Goal: Check status: Check status

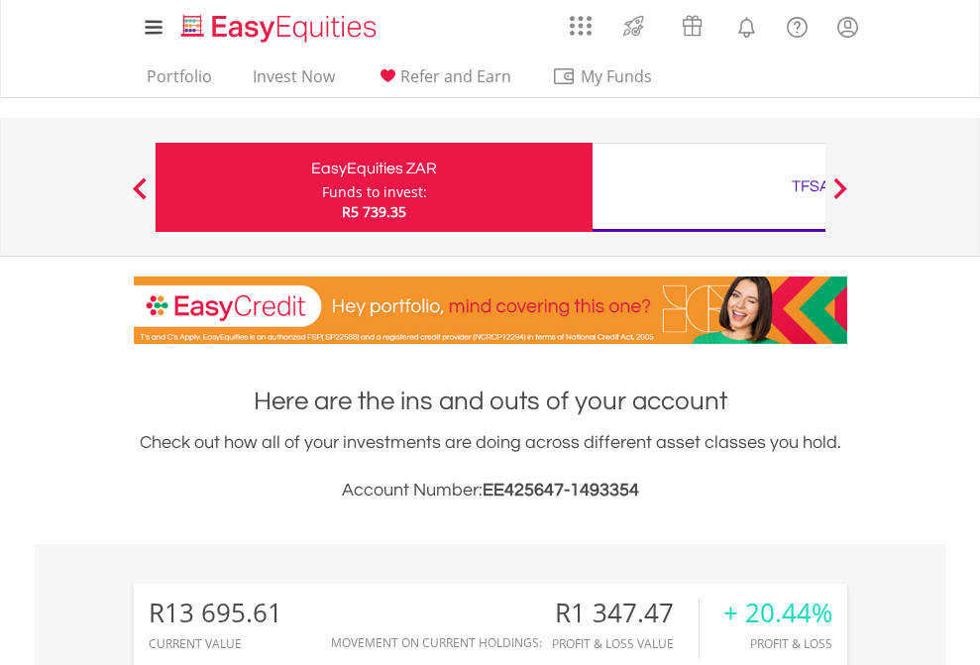
scroll to position [190, 311]
click at [322, 187] on div "Funds to invest:" at bounding box center [374, 192] width 105 height 20
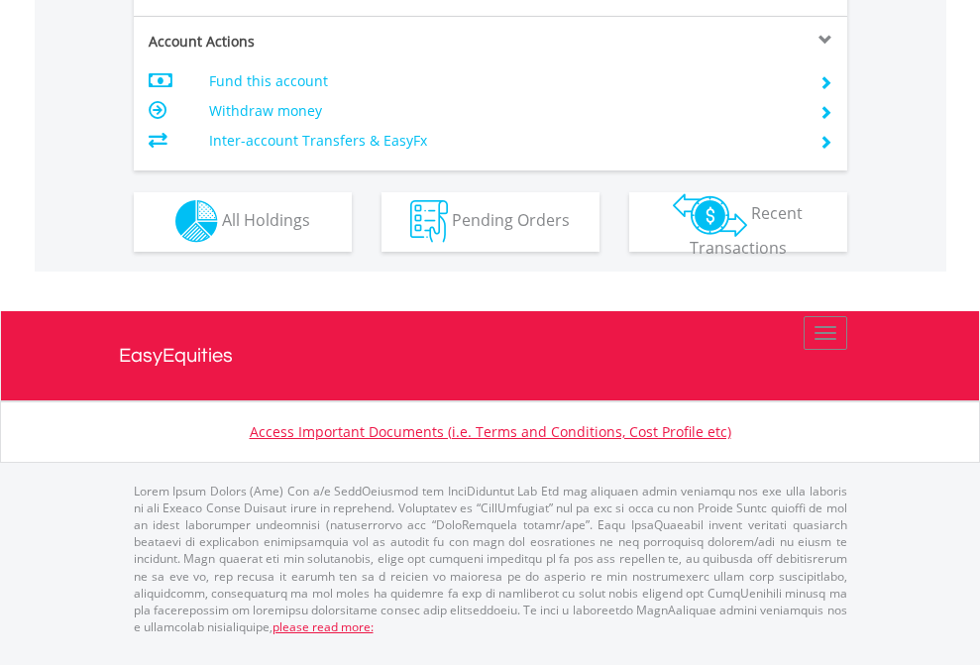
scroll to position [1852, 0]
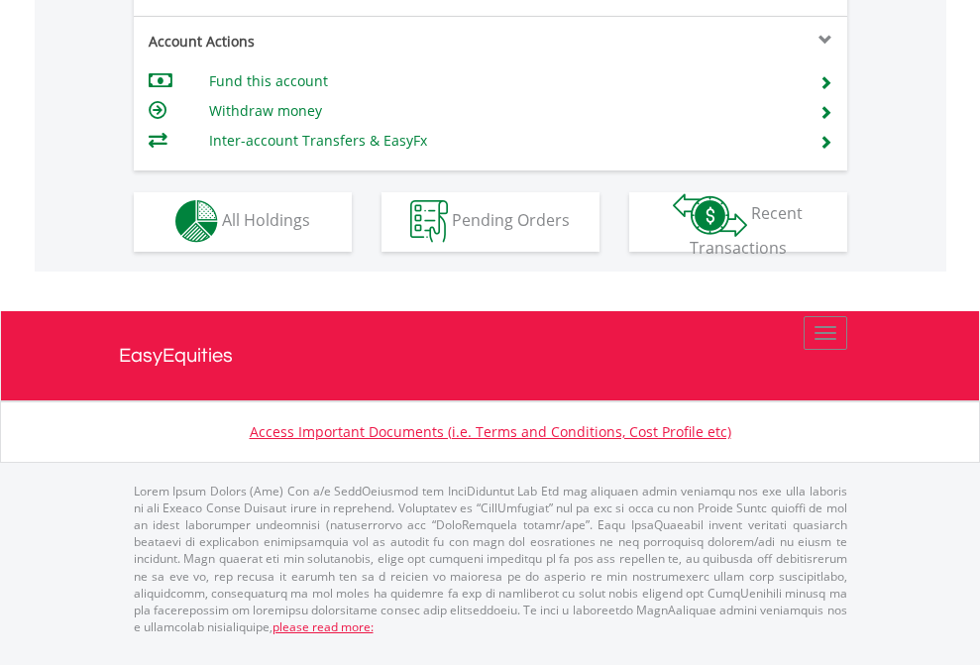
scroll to position [1852, 0]
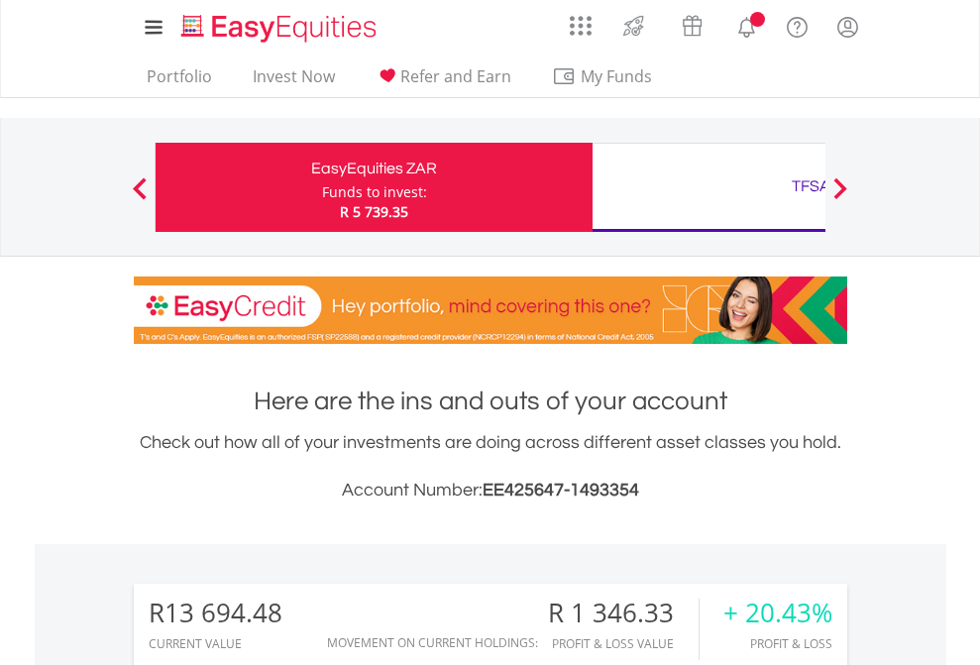
scroll to position [190, 311]
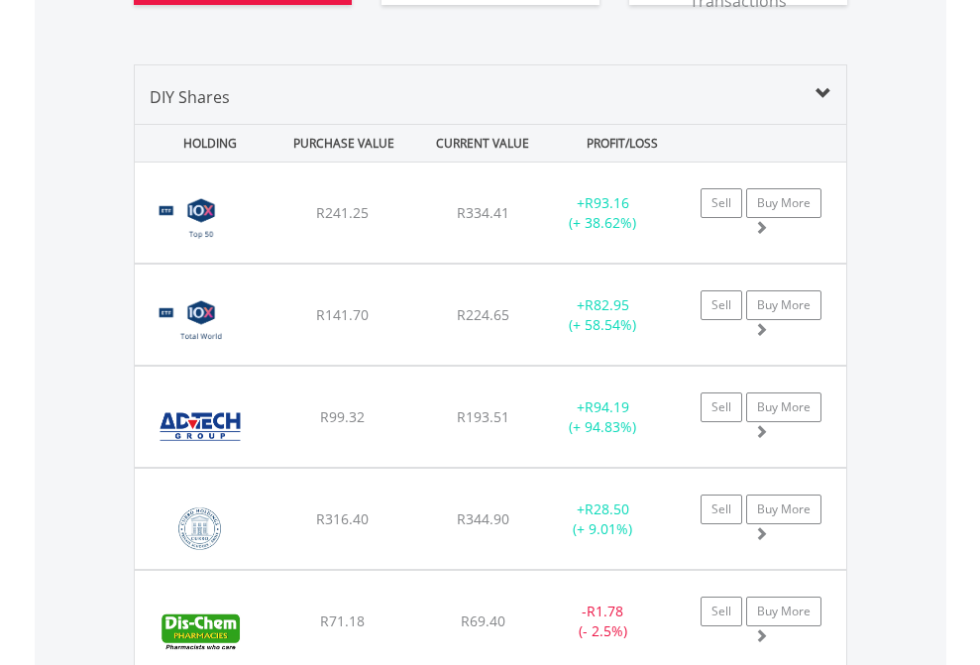
scroll to position [2362, 0]
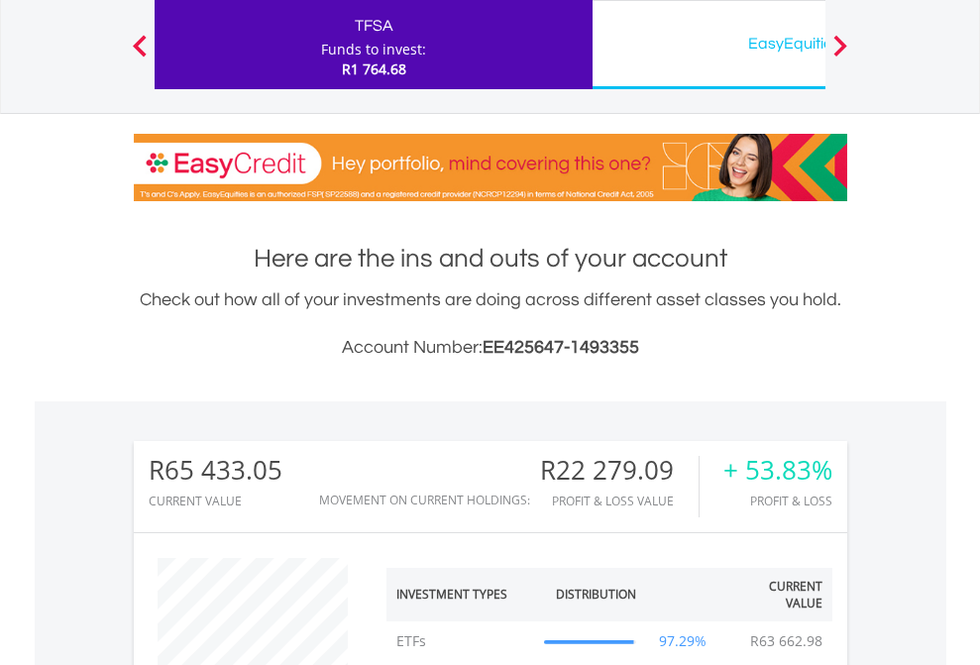
scroll to position [190, 311]
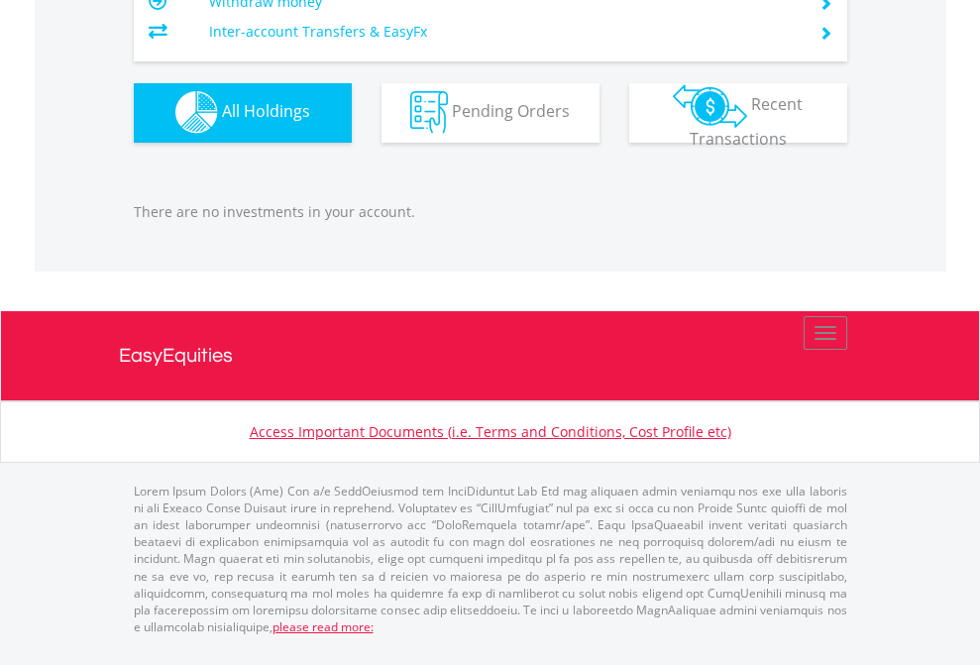
scroll to position [190, 311]
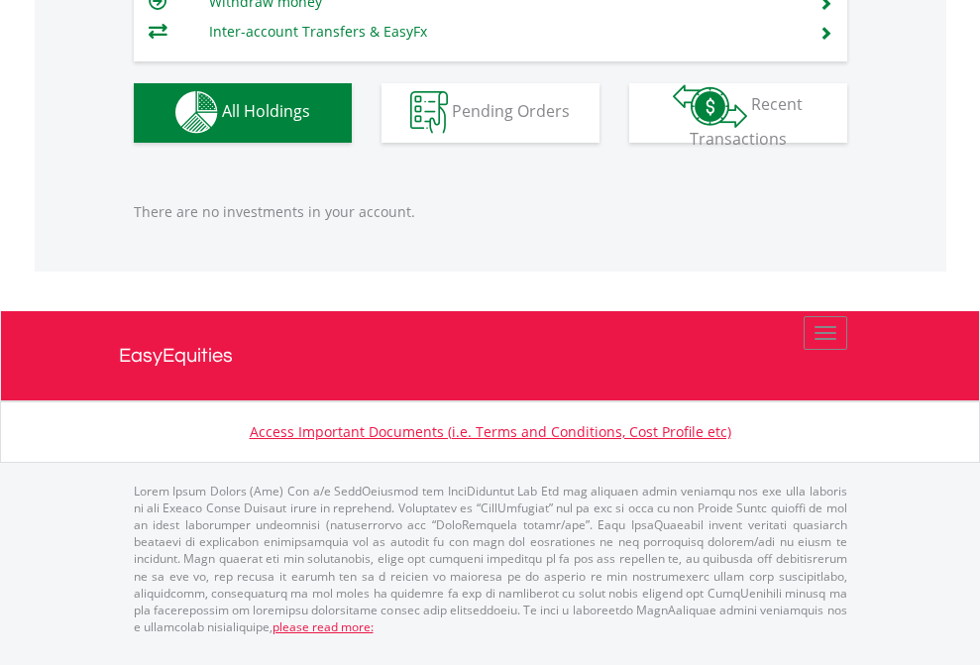
scroll to position [190, 311]
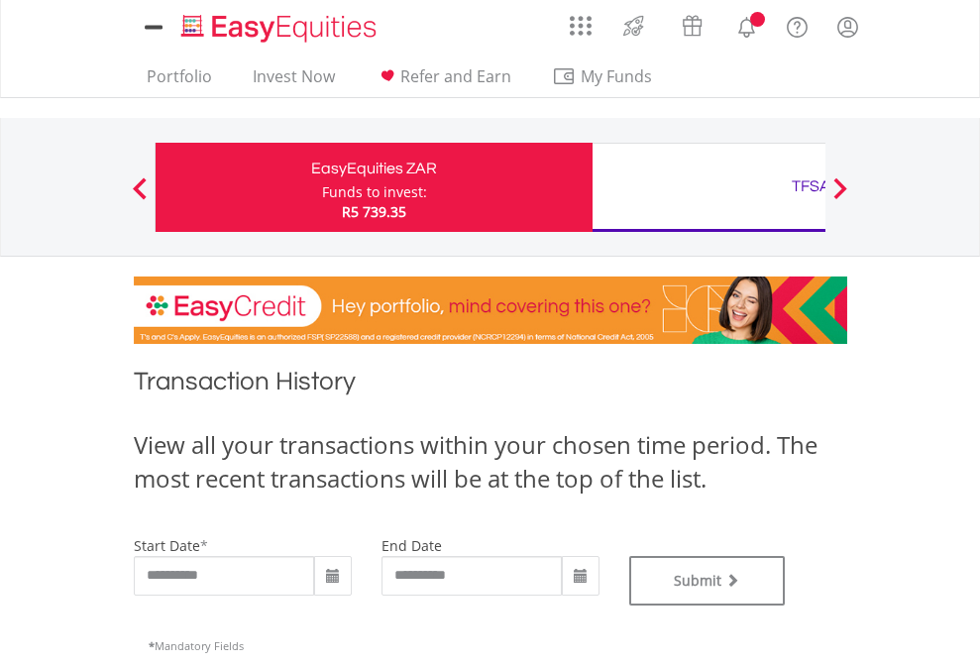
type input "**********"
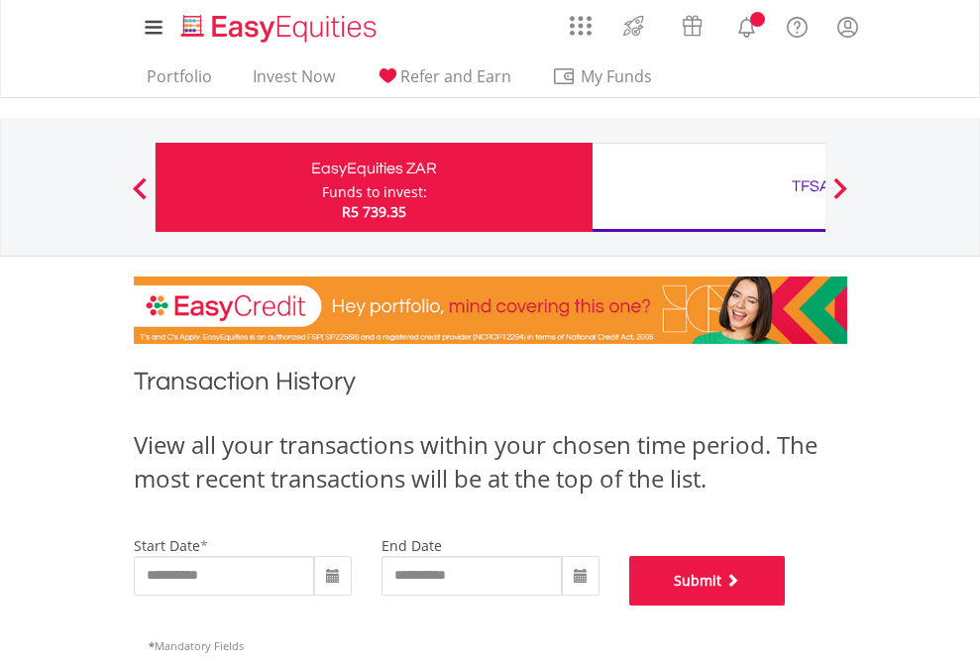
click at [786, 605] on button "Submit" at bounding box center [707, 581] width 157 height 50
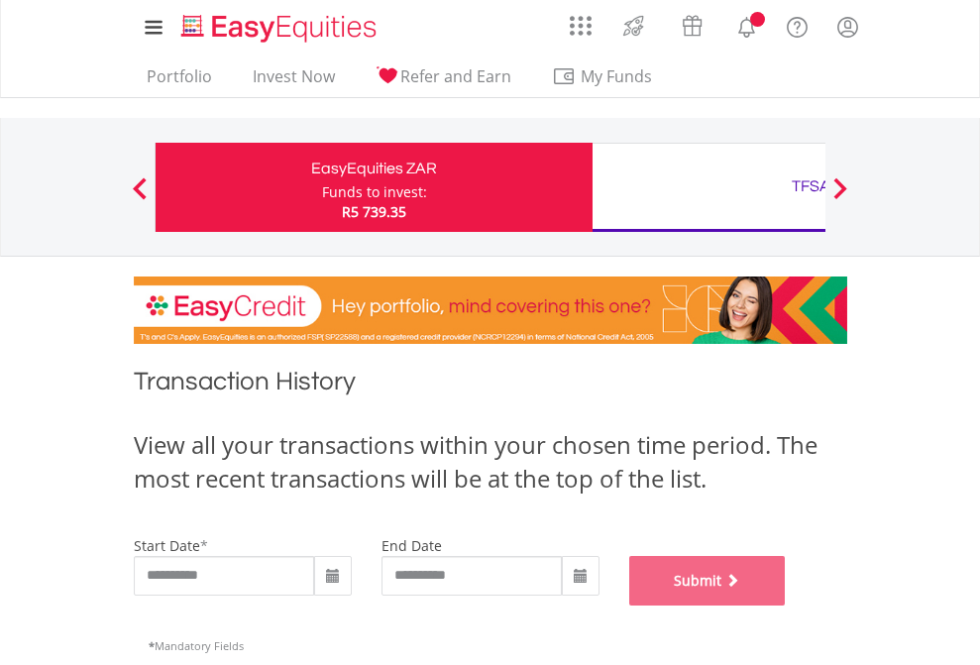
scroll to position [803, 0]
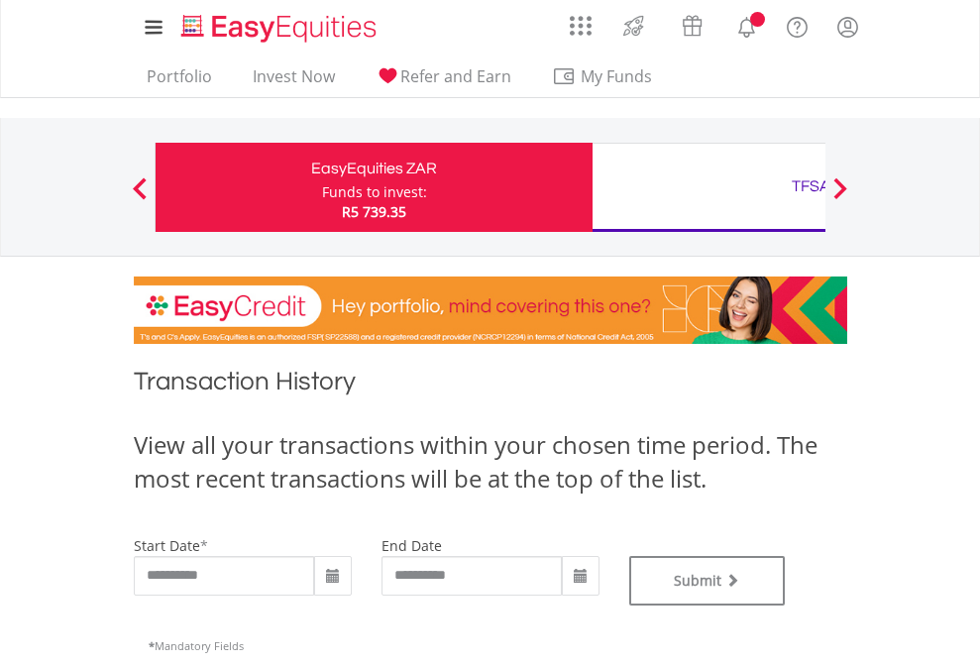
click at [708, 187] on div "TFSA" at bounding box center [810, 186] width 413 height 28
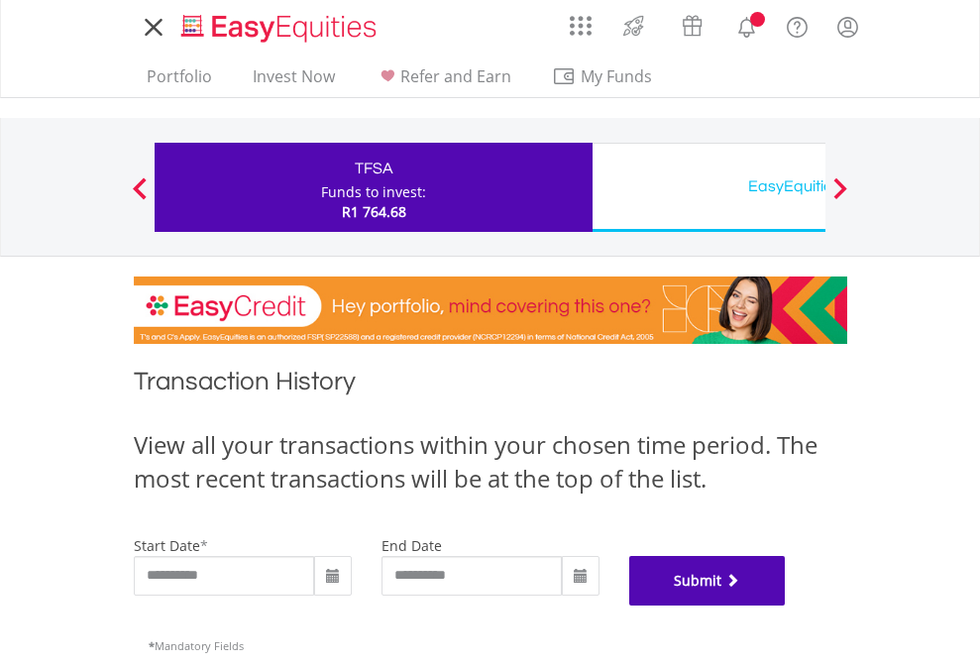
click at [786, 605] on button "Submit" at bounding box center [707, 581] width 157 height 50
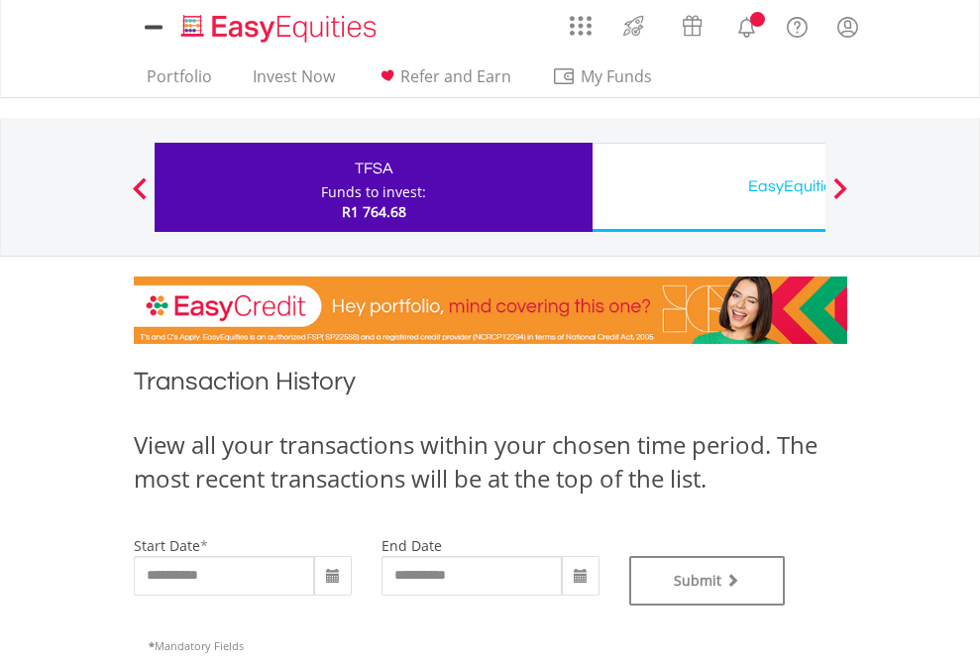
click at [708, 187] on div "EasyEquities USD" at bounding box center [810, 186] width 413 height 28
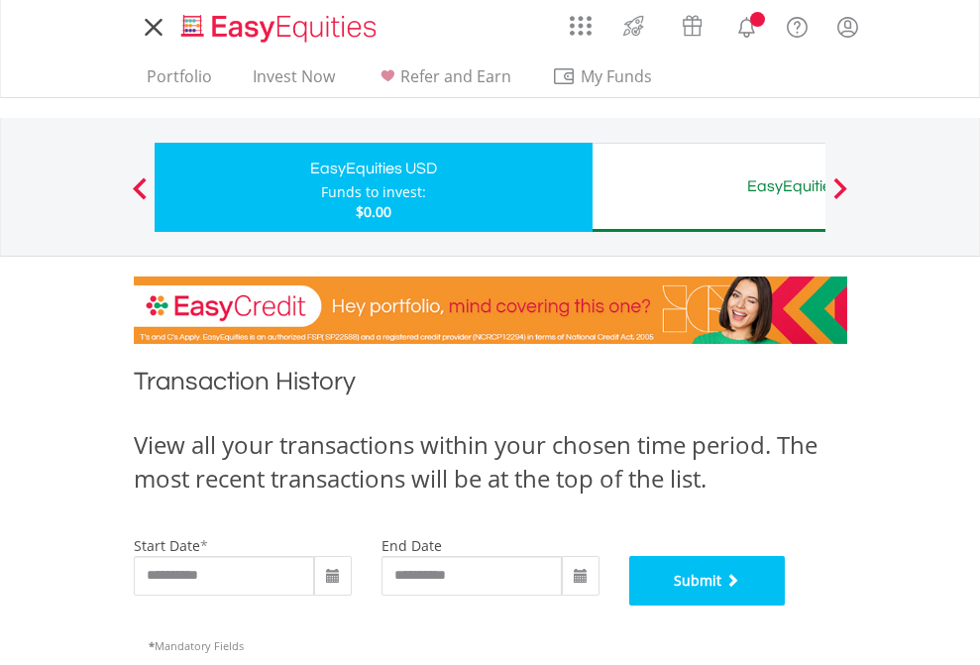
click at [786, 605] on button "Submit" at bounding box center [707, 581] width 157 height 50
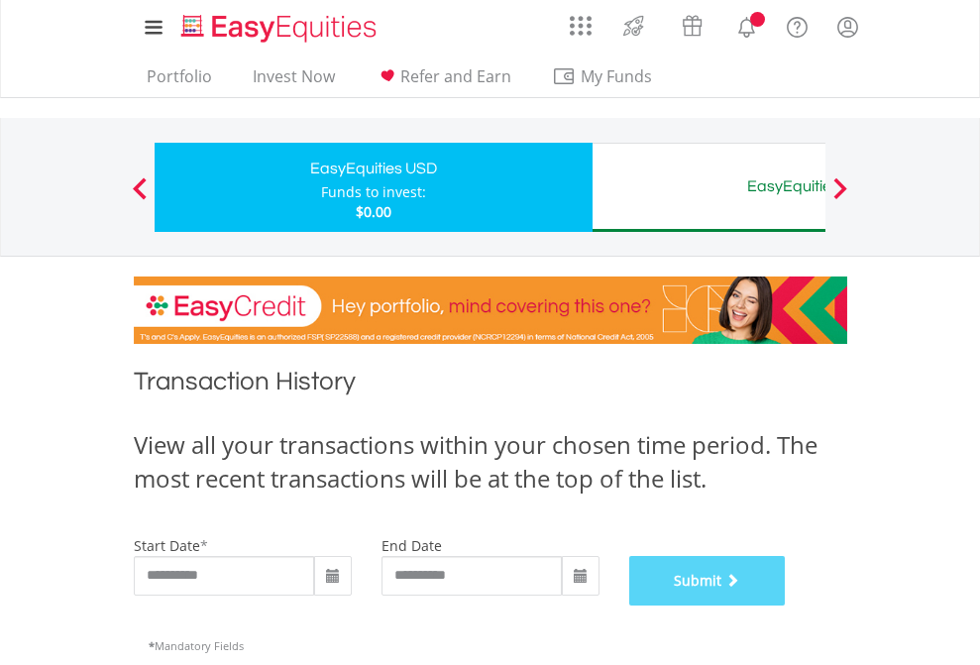
scroll to position [803, 0]
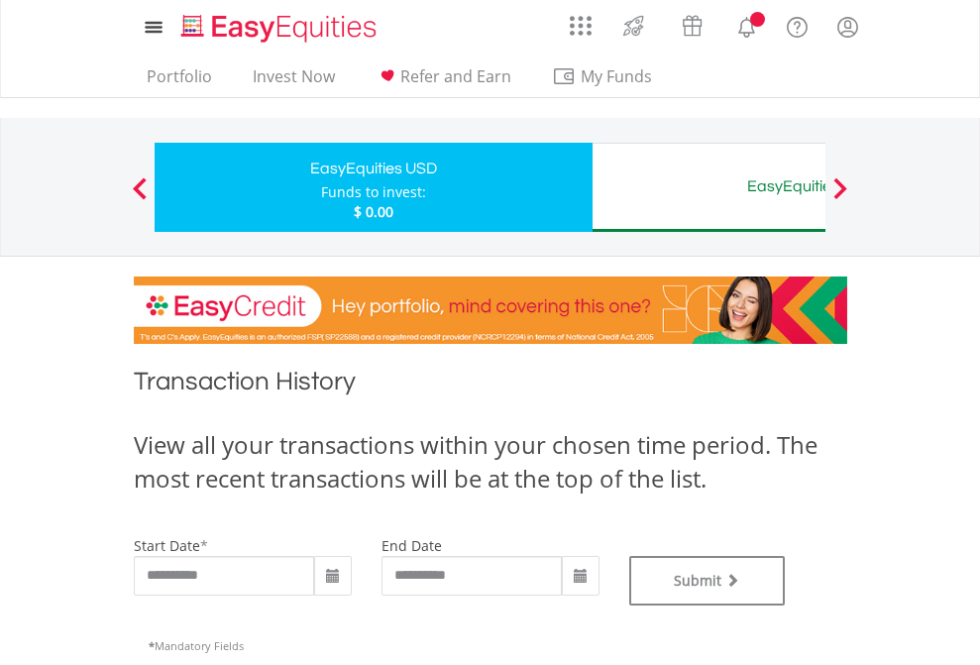
click at [708, 187] on div "EasyEquities AUD" at bounding box center [810, 186] width 413 height 28
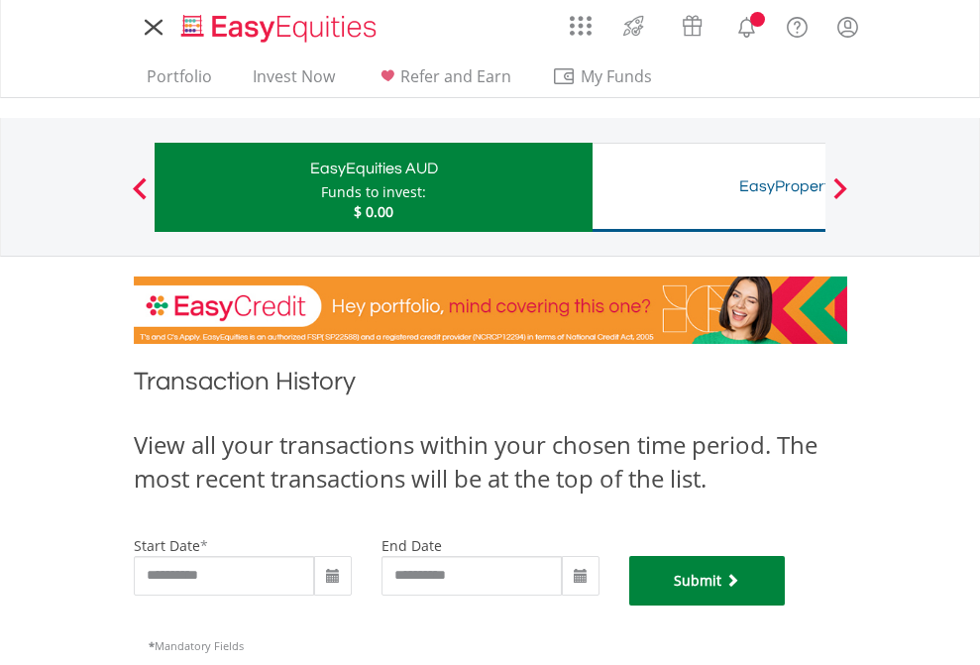
click at [786, 605] on button "Submit" at bounding box center [707, 581] width 157 height 50
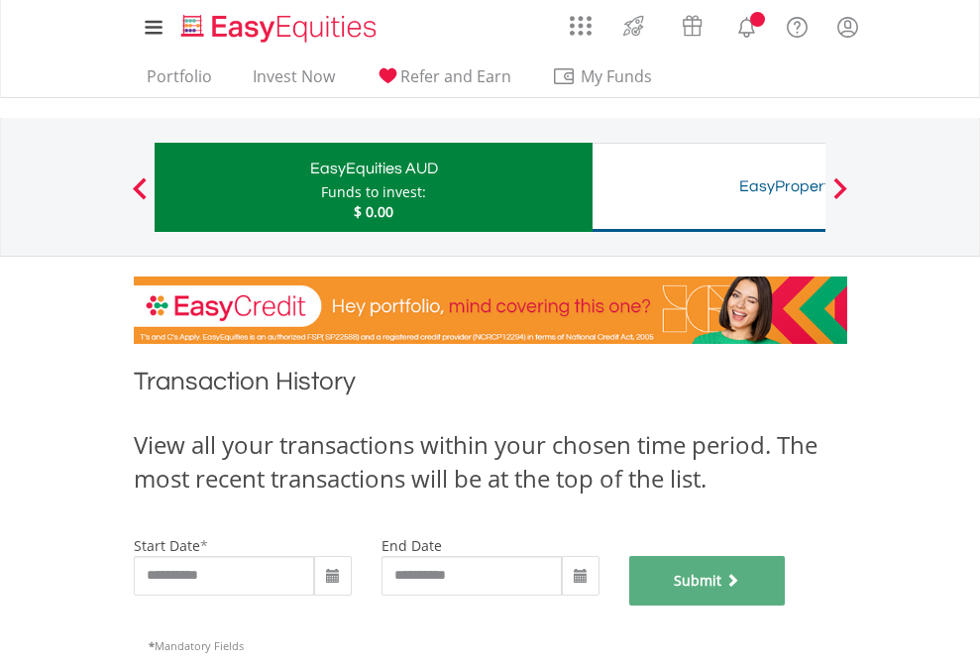
scroll to position [803, 0]
